Goal: Task Accomplishment & Management: Use online tool/utility

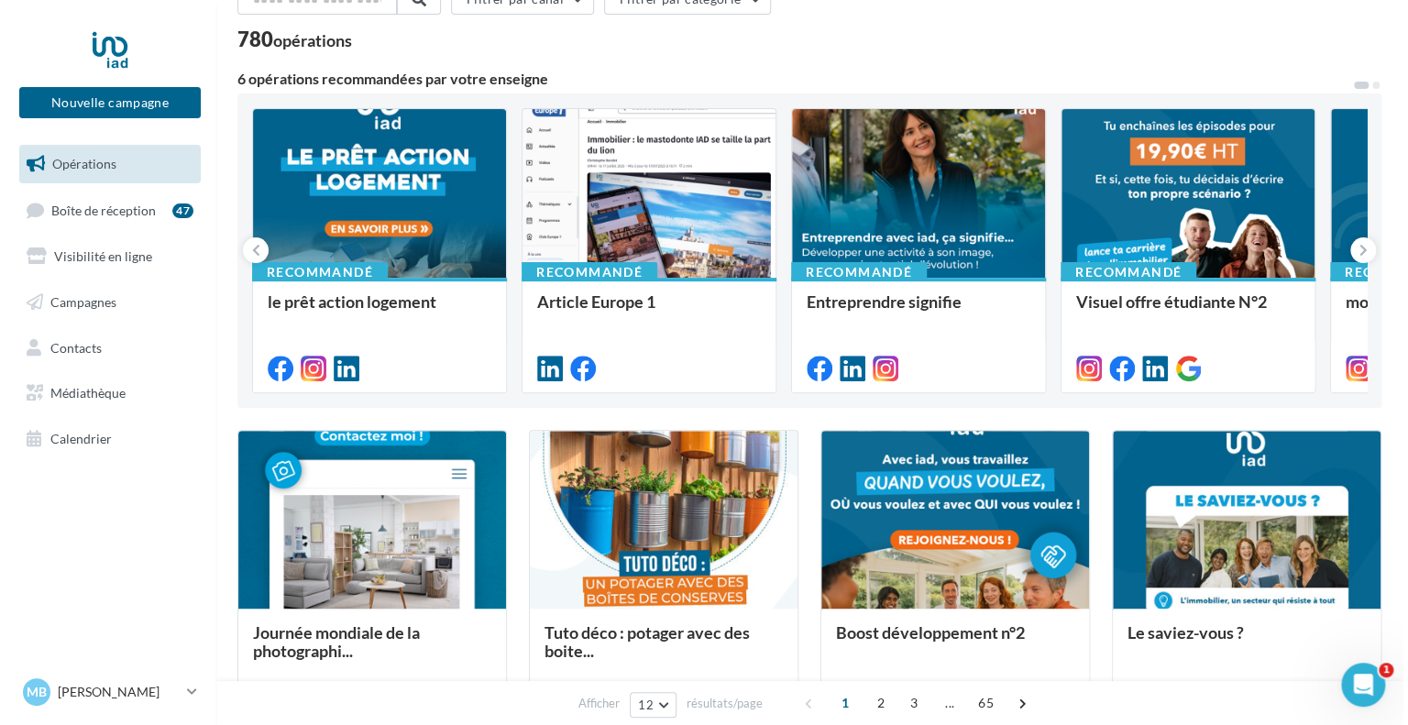
scroll to position [195, 0]
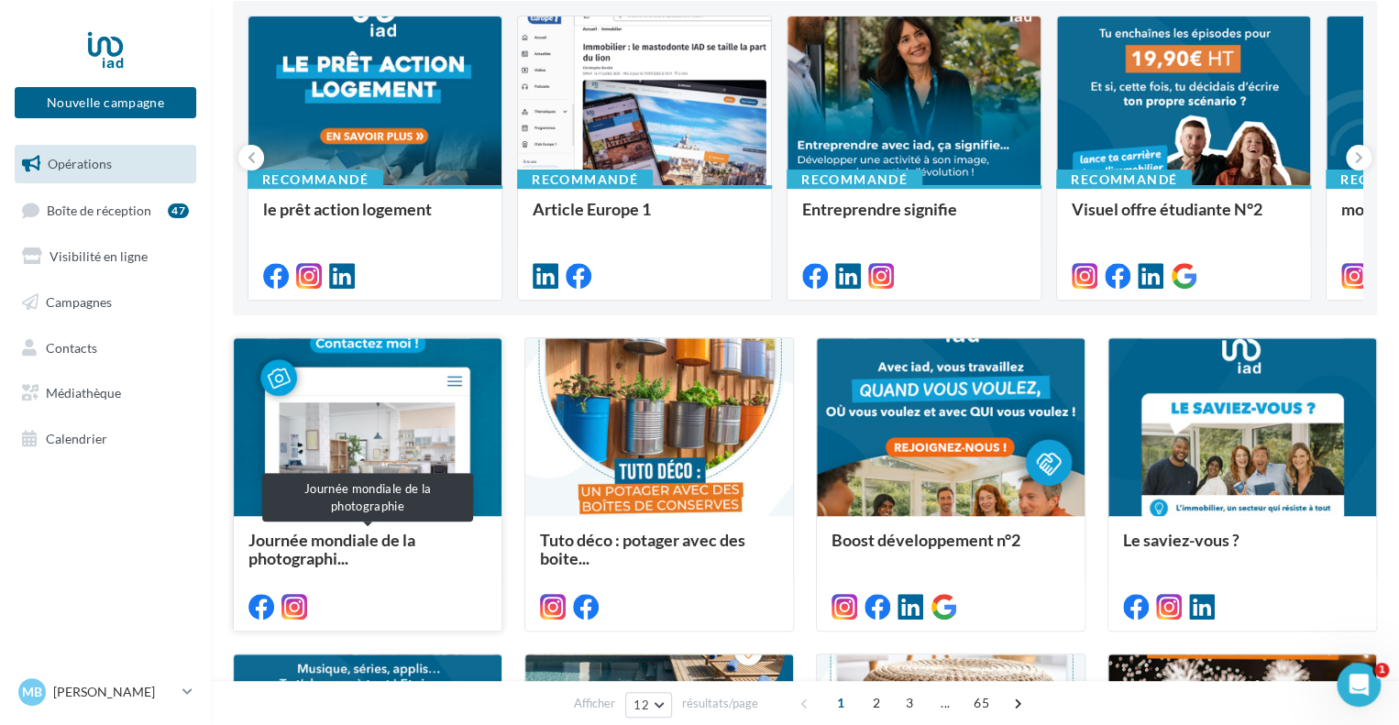
click at [362, 545] on span "Journée mondiale de la photographi..." at bounding box center [331, 549] width 167 height 39
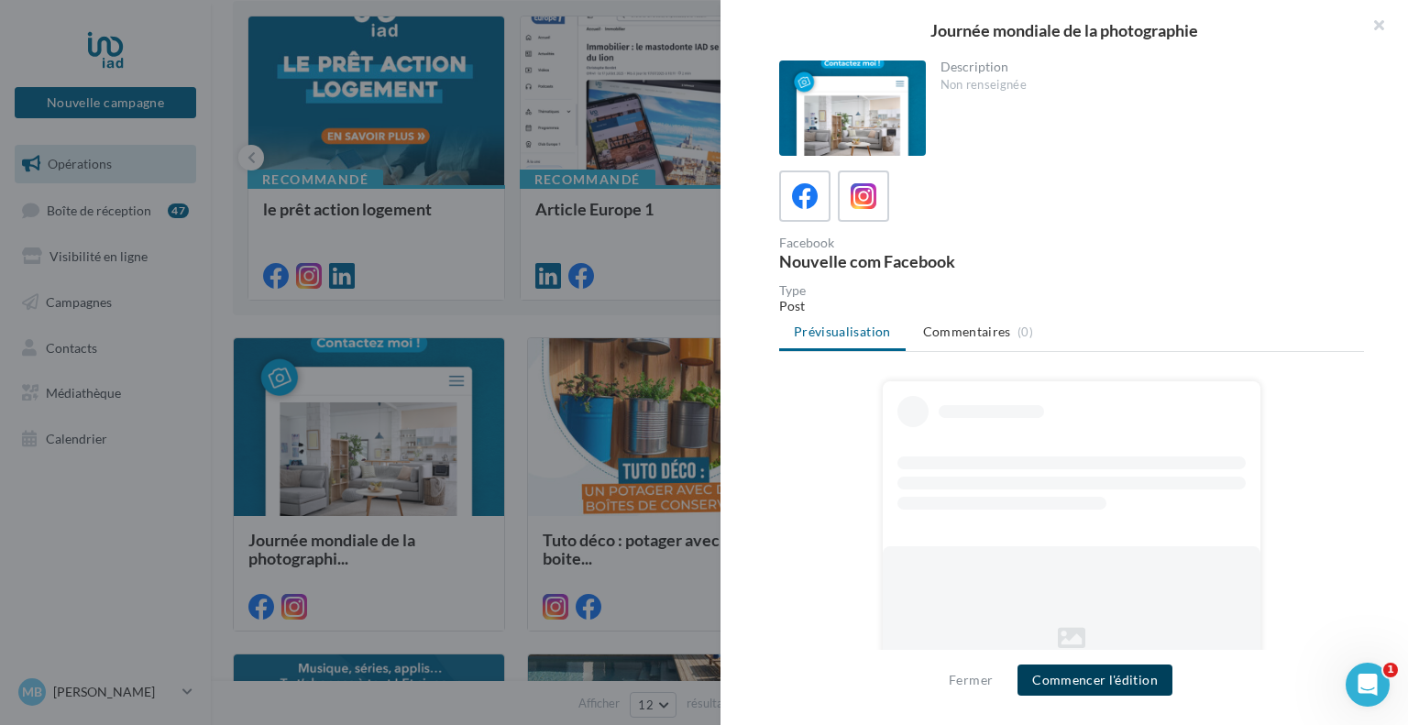
click at [1098, 691] on button "Commencer l'édition" at bounding box center [1095, 680] width 155 height 31
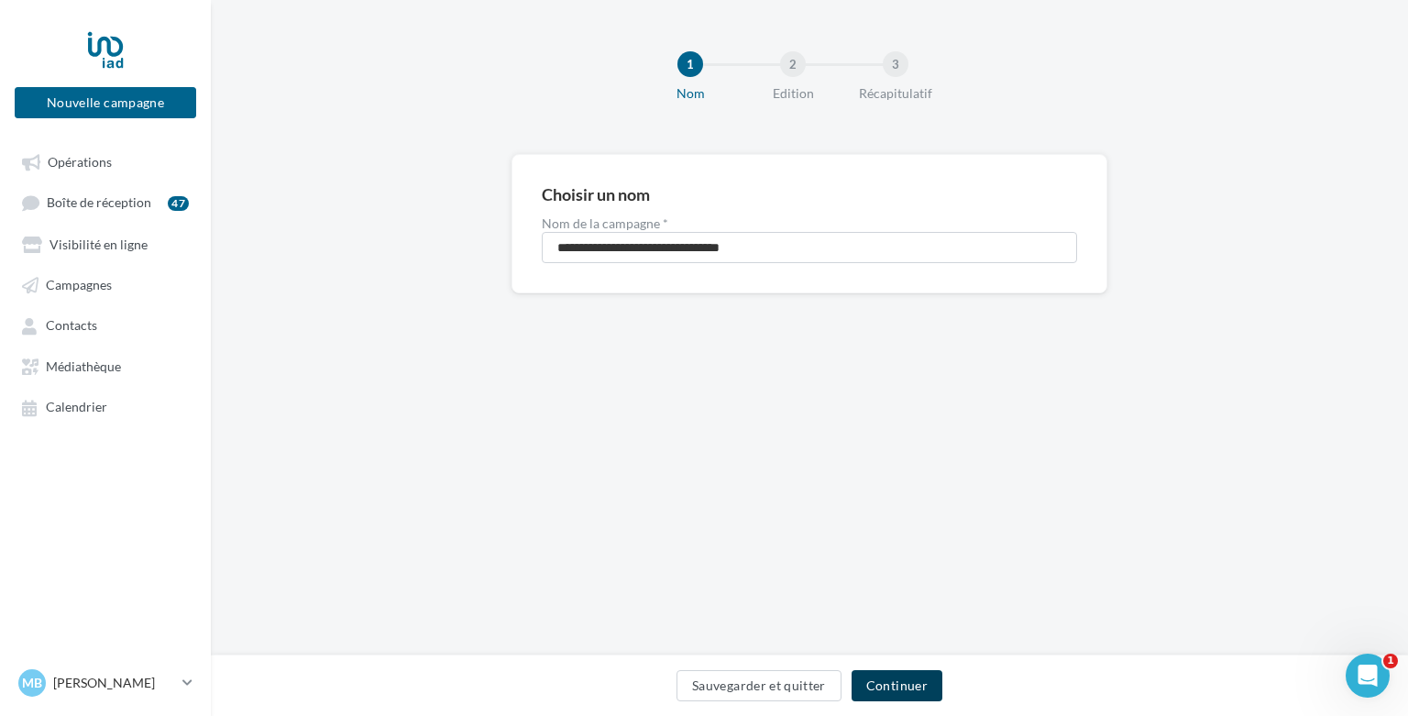
click at [930, 687] on button "Continuer" at bounding box center [897, 685] width 91 height 31
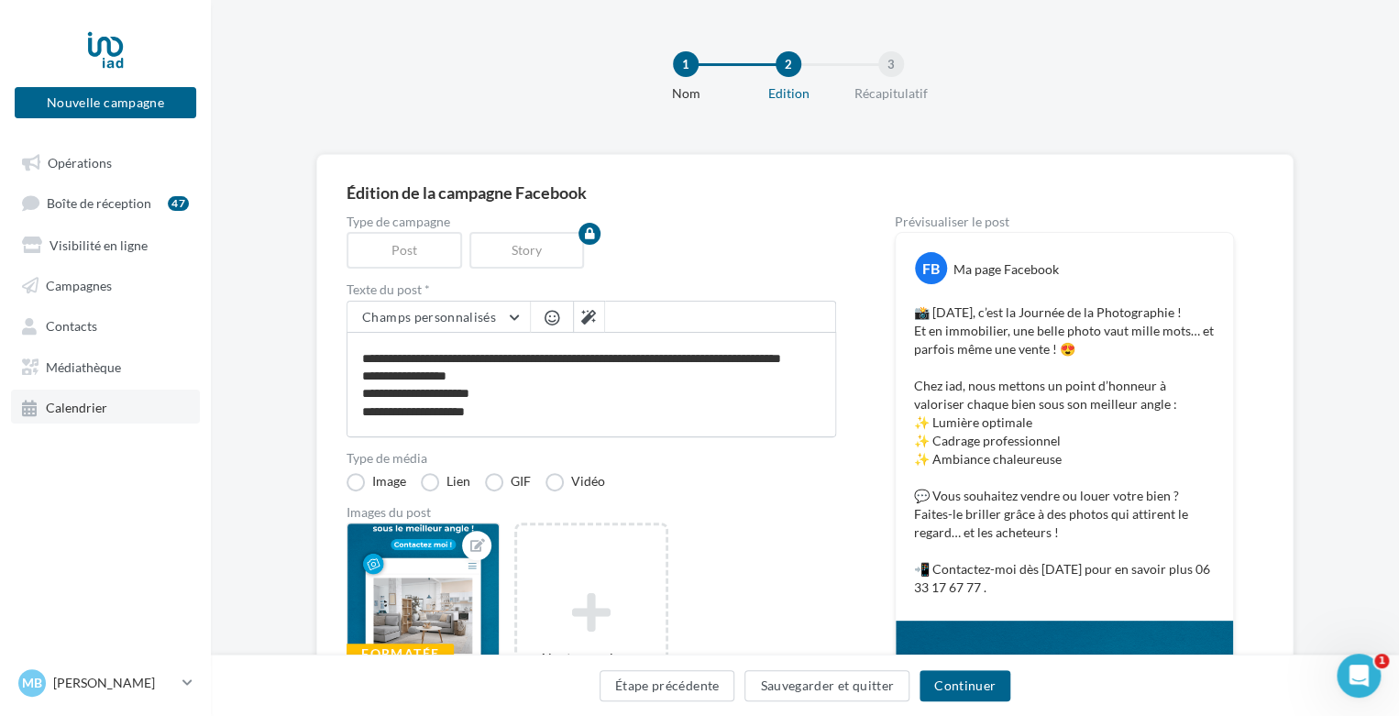
scroll to position [42, 0]
click at [81, 402] on span "Calendrier" at bounding box center [76, 408] width 61 height 16
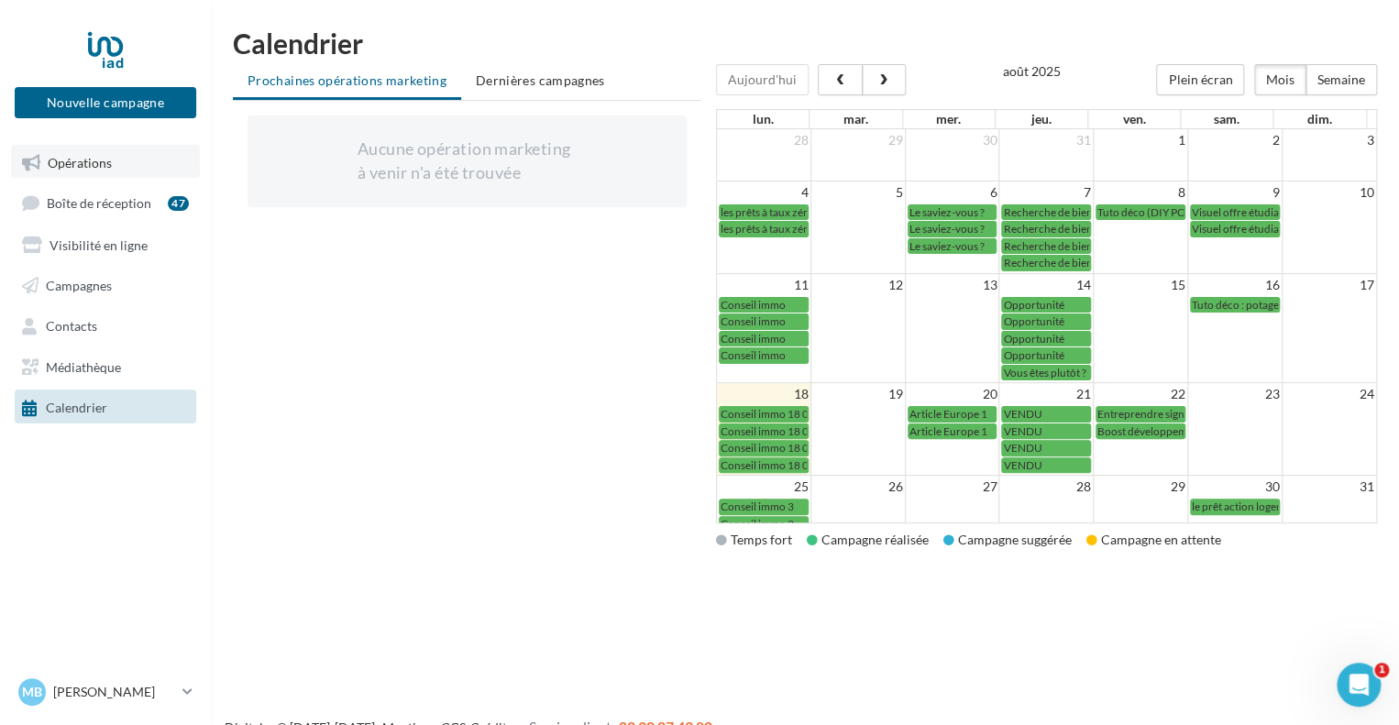
click at [142, 153] on link "Opérations" at bounding box center [105, 161] width 189 height 33
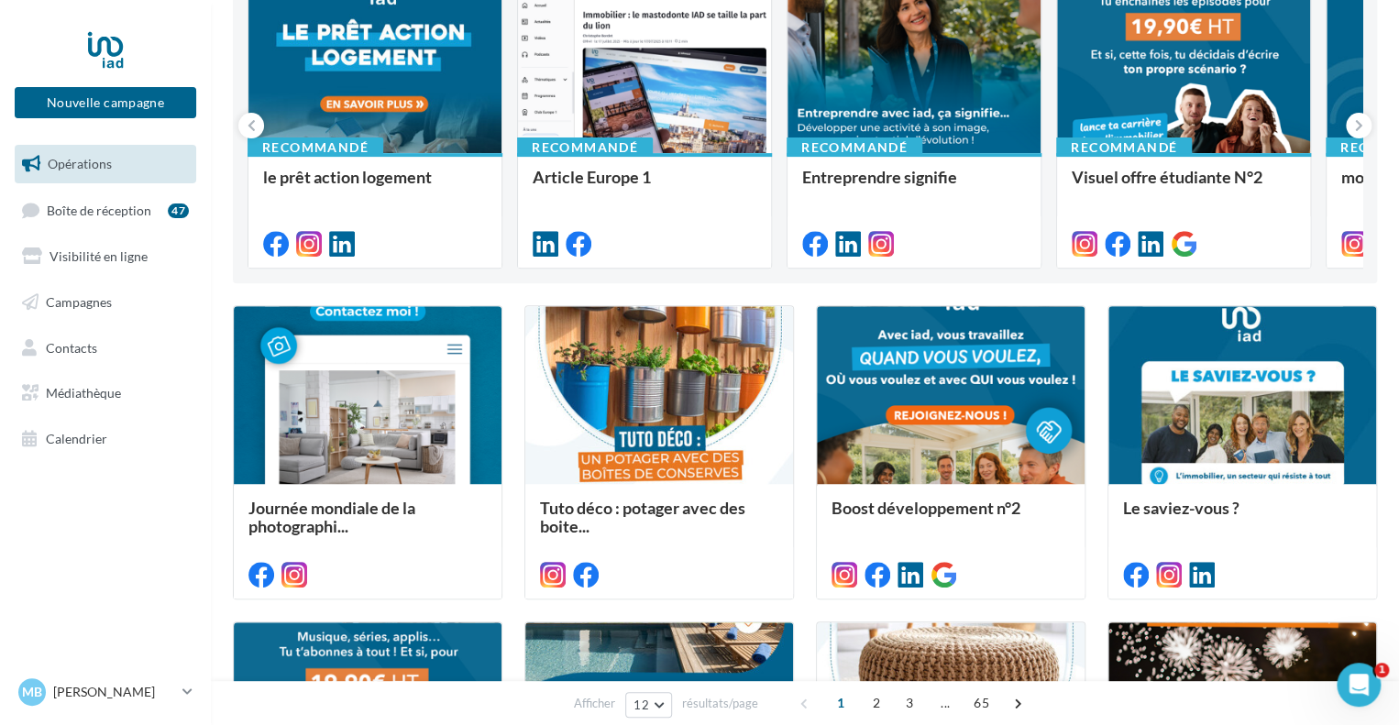
scroll to position [232, 0]
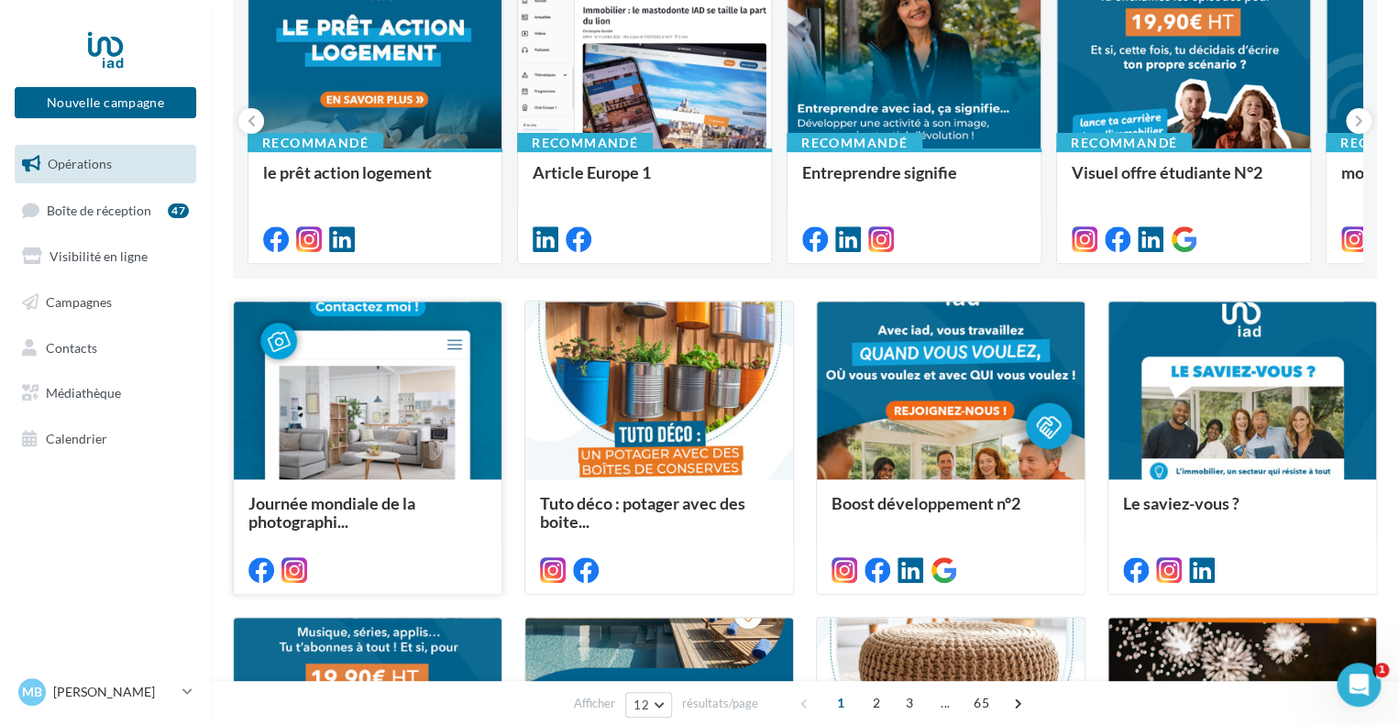
click at [444, 545] on div at bounding box center [368, 568] width 268 height 51
